Goal: Task Accomplishment & Management: Use online tool/utility

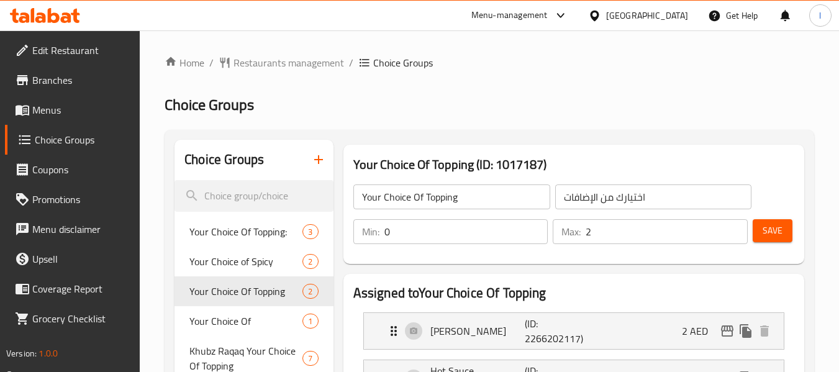
scroll to position [54, 0]
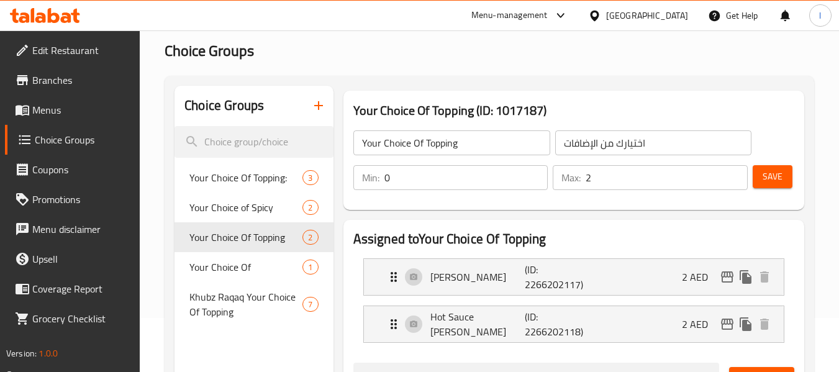
click at [339, 48] on h2 "Choice Groups" at bounding box center [488, 51] width 649 height 20
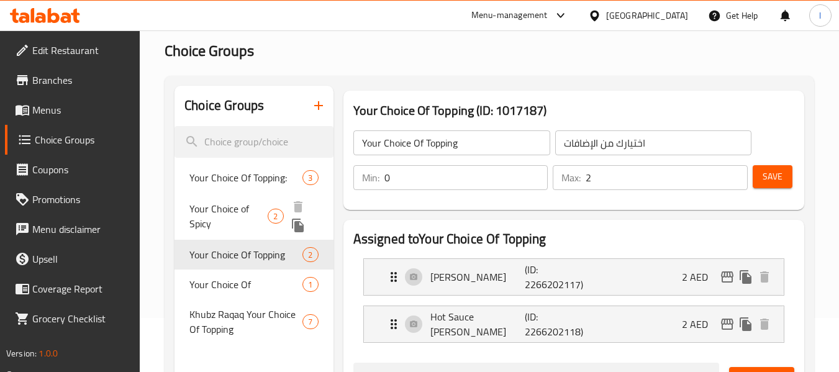
click at [227, 219] on span "Your Choice of Spicy" at bounding box center [228, 216] width 78 height 30
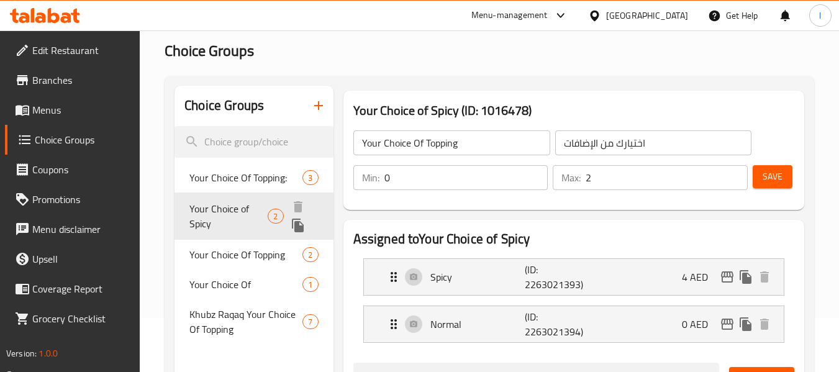
type input "Your Choice of Spicy"
type input "اختيارك من حار"
type input "1"
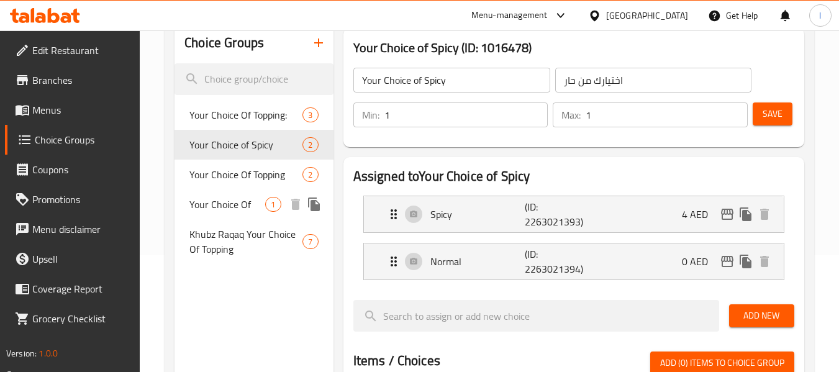
scroll to position [116, 0]
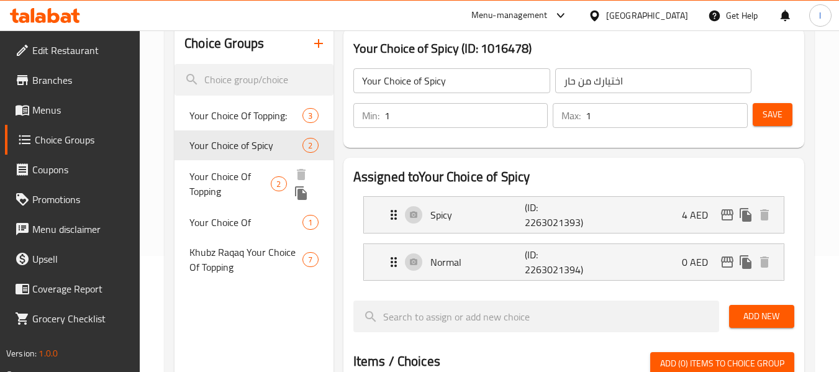
click at [241, 165] on div "Your Choice Of Topping 2" at bounding box center [253, 183] width 158 height 47
type input "Your Choice Of Topping"
type input "اختيارك من الإضافات"
type input "0"
type input "2"
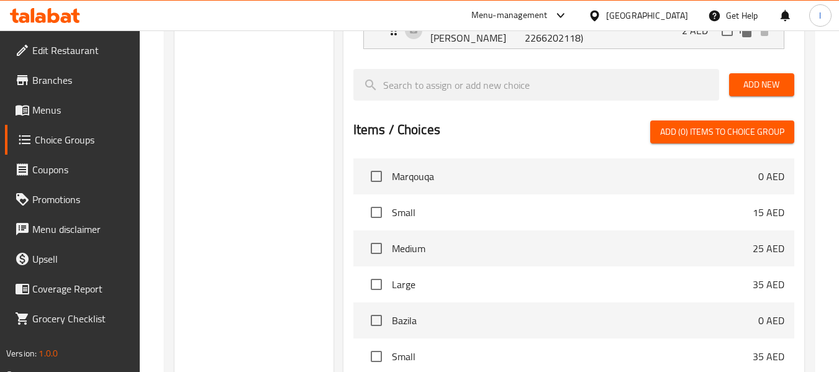
scroll to position [178, 0]
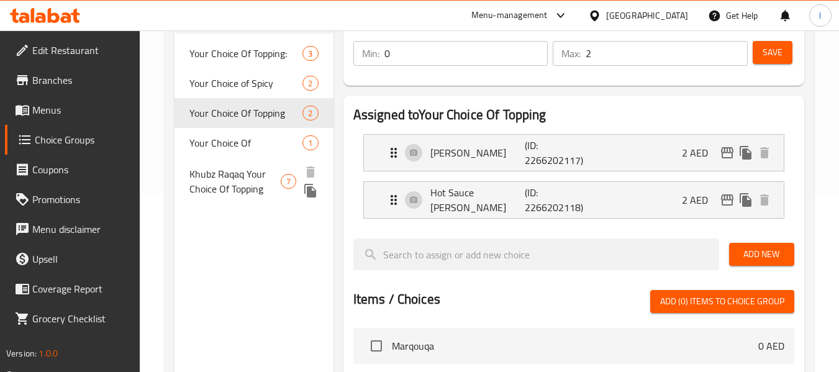
click at [255, 196] on span "Khubz Raqaq Your Choice Of Topping" at bounding box center [234, 181] width 91 height 30
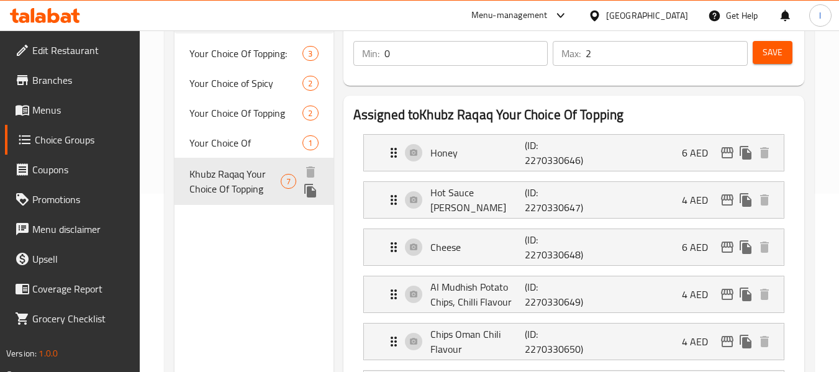
type input "Khubz Raqaq Your Choice Of Topping"
type input "خبز رقاق حسب اختيارك من الإضافات"
type input "7"
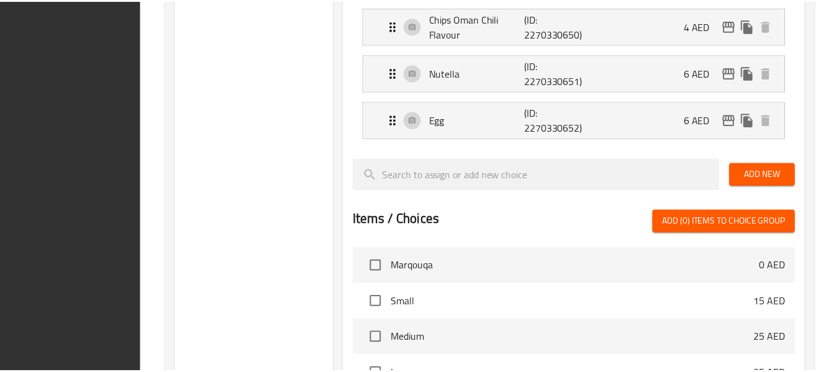
scroll to position [724, 0]
